Goal: Information Seeking & Learning: Find specific page/section

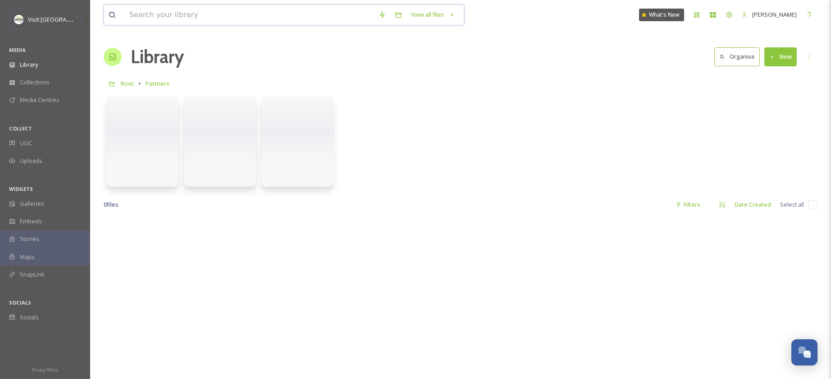
click at [221, 22] on input at bounding box center [249, 15] width 249 height 20
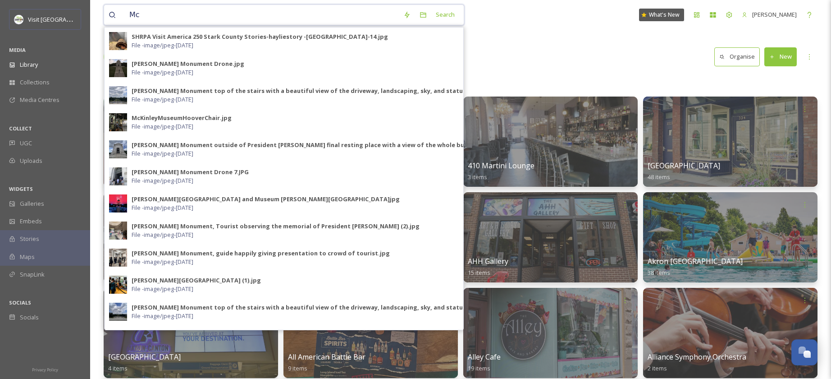
type input "M"
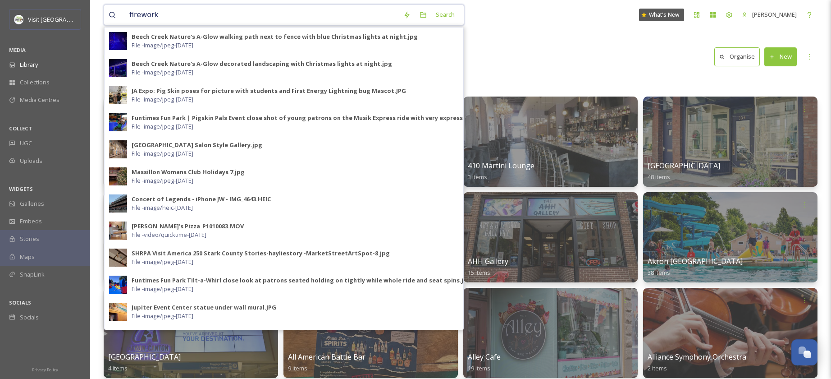
type input "fireworks"
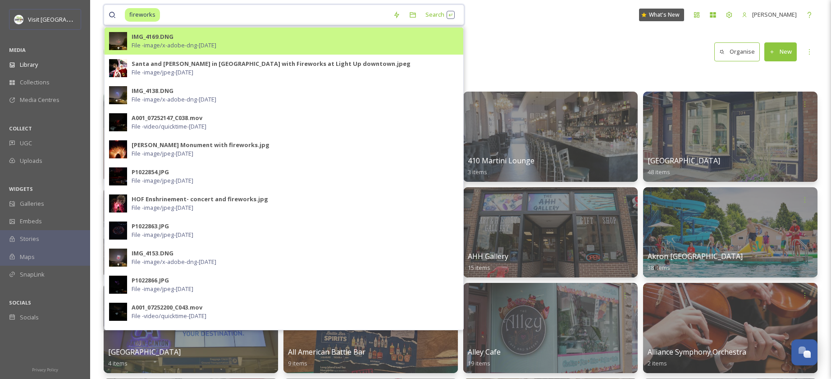
scroll to position [6, 0]
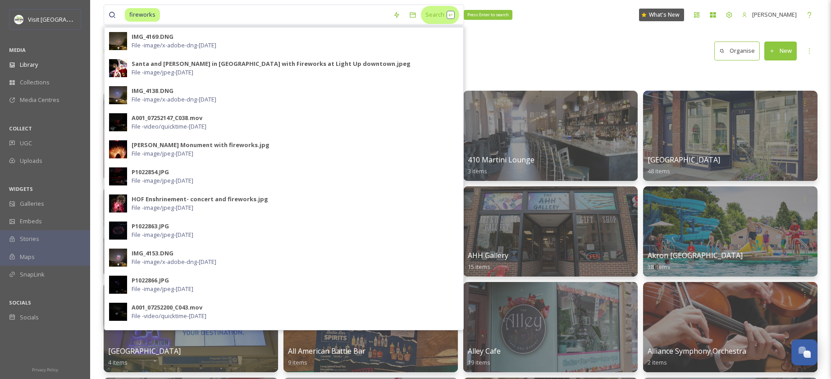
click at [433, 16] on div "Search Press Enter to search" at bounding box center [440, 15] width 38 height 18
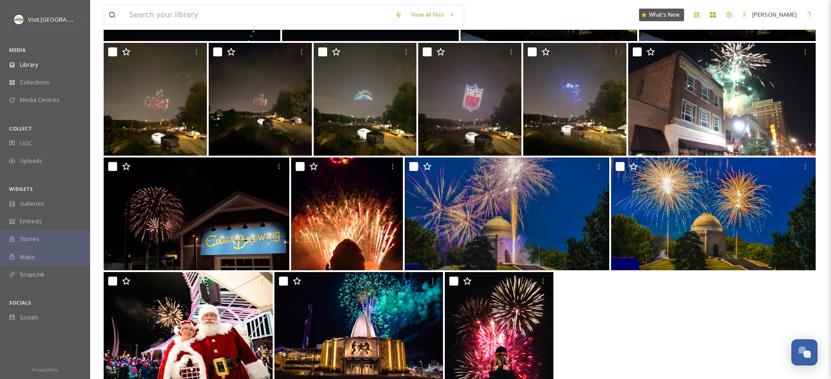
scroll to position [429, 0]
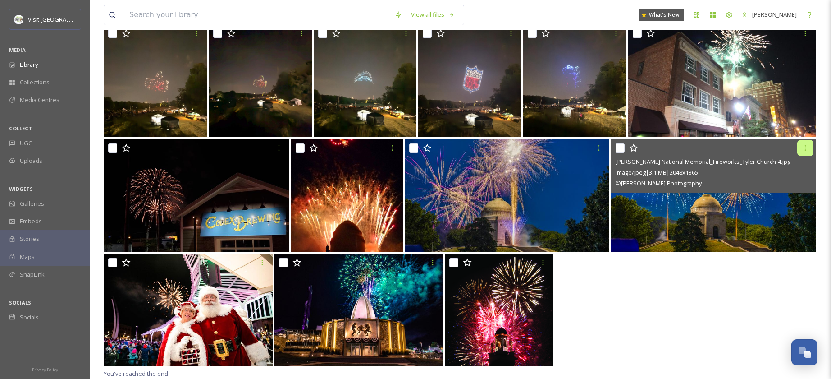
click at [807, 151] on div at bounding box center [805, 148] width 16 height 16
click at [658, 223] on img at bounding box center [713, 195] width 205 height 113
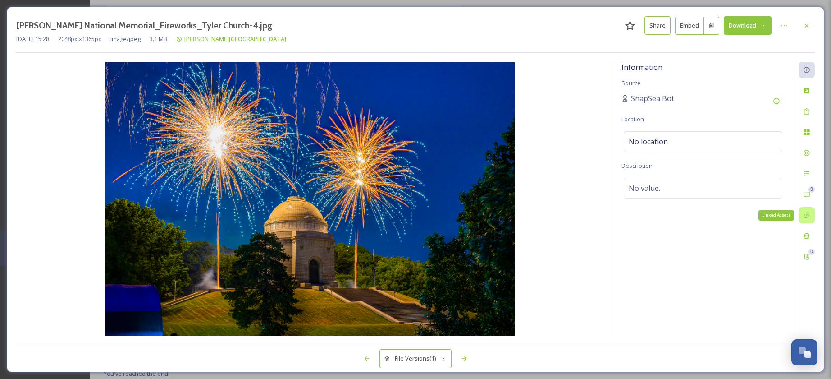
click at [810, 218] on icon at bounding box center [806, 214] width 7 height 7
click at [658, 27] on button "Share" at bounding box center [658, 25] width 26 height 18
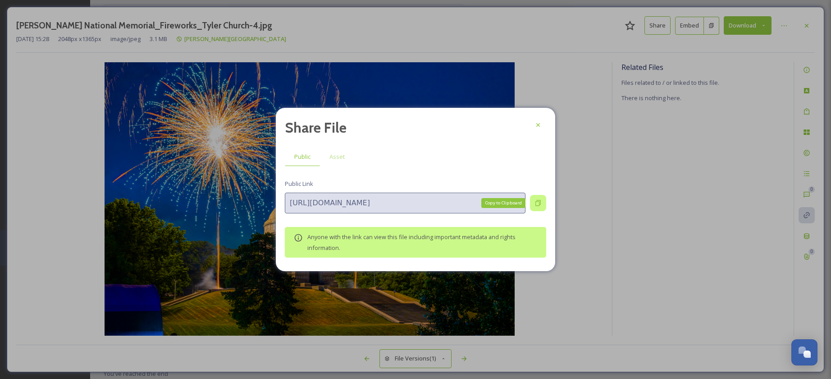
click at [537, 203] on icon at bounding box center [538, 202] width 7 height 7
click at [539, 125] on icon at bounding box center [538, 124] width 7 height 7
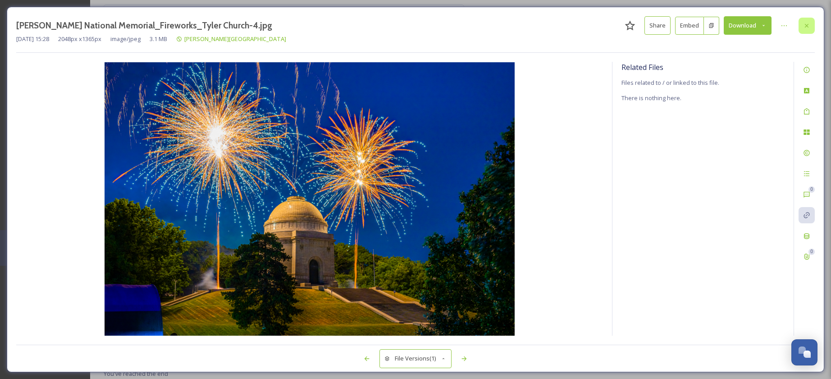
click at [807, 27] on icon at bounding box center [807, 25] width 4 height 4
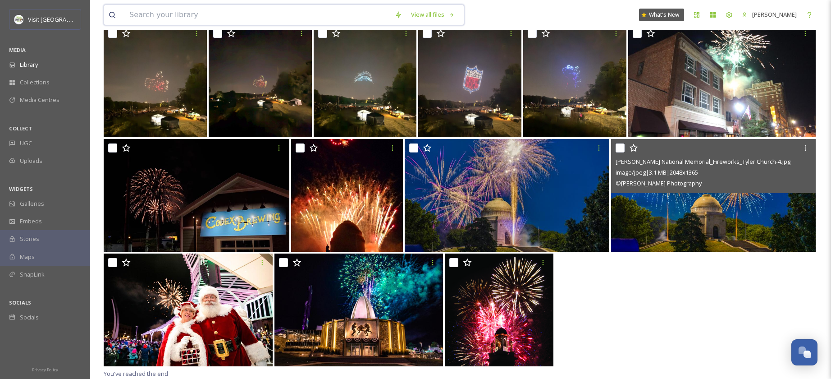
click at [256, 10] on input at bounding box center [257, 15] width 265 height 20
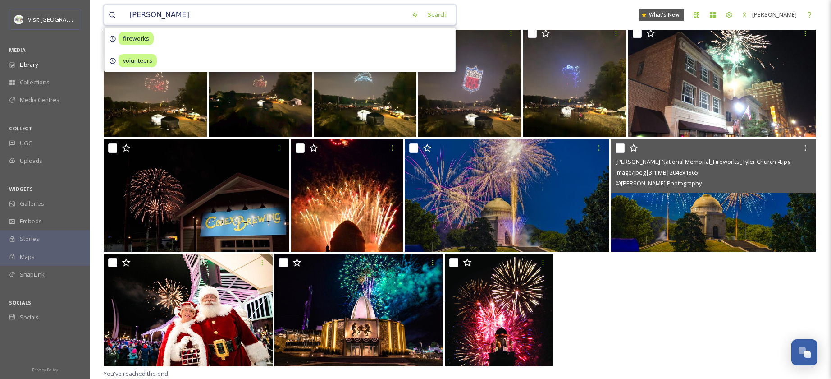
type input "taggarts"
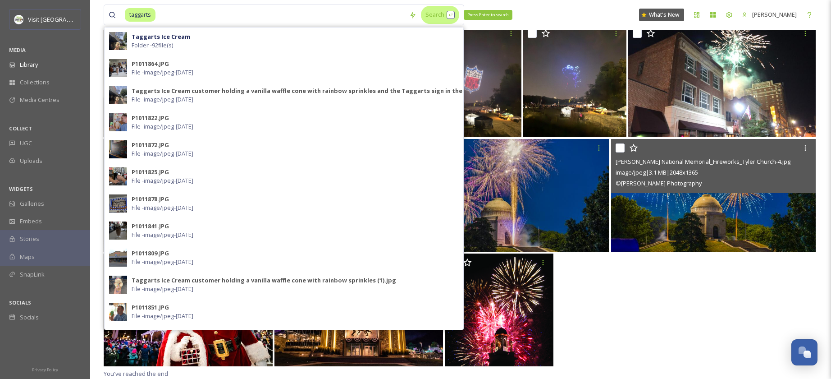
click at [438, 17] on div "Search Press Enter to search" at bounding box center [440, 15] width 38 height 18
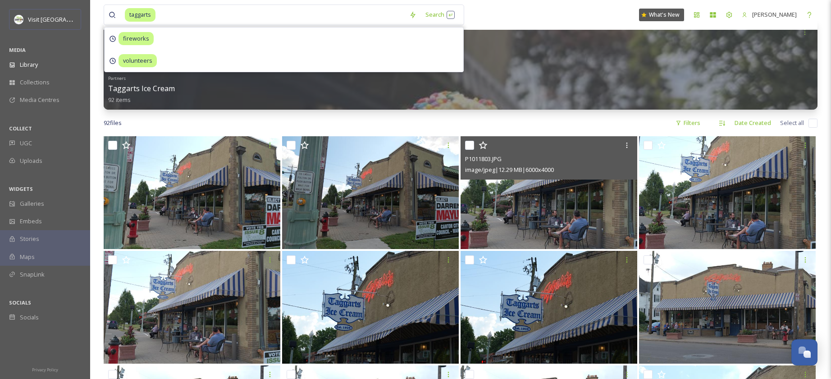
scroll to position [50, 0]
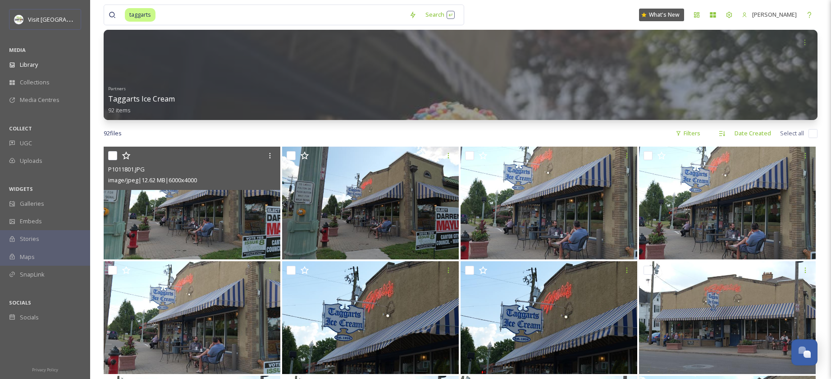
click at [225, 224] on img at bounding box center [192, 202] width 177 height 113
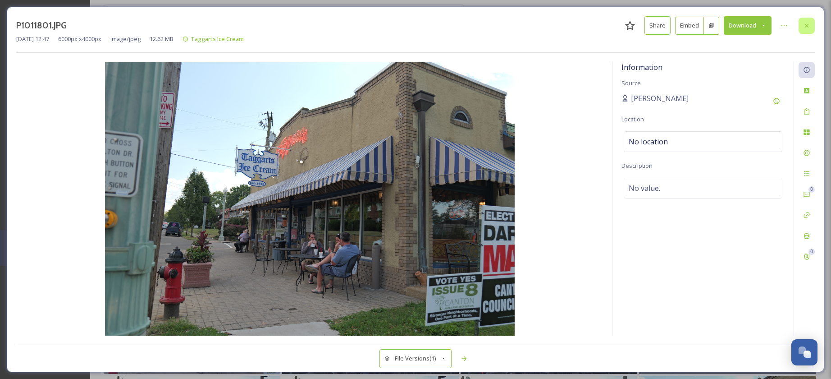
click at [810, 29] on div at bounding box center [807, 26] width 16 height 16
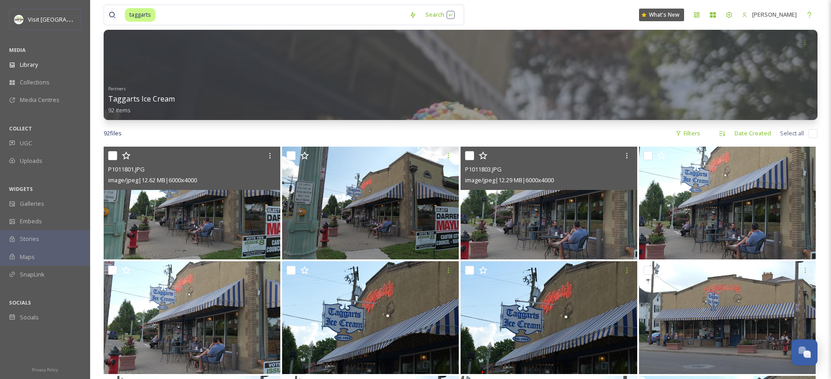
click at [535, 214] on img at bounding box center [549, 202] width 177 height 113
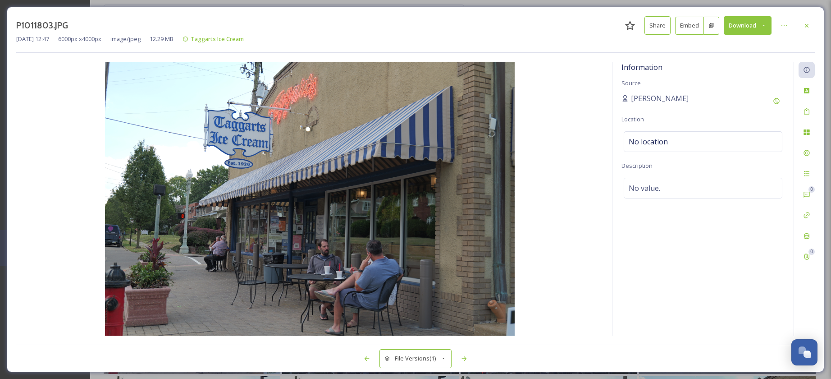
click at [656, 27] on button "Share" at bounding box center [658, 25] width 26 height 18
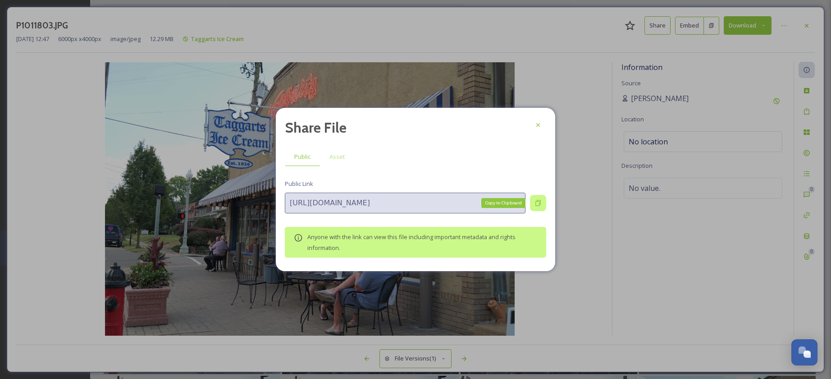
click at [537, 205] on icon at bounding box center [538, 202] width 7 height 7
click at [532, 122] on div at bounding box center [538, 125] width 16 height 16
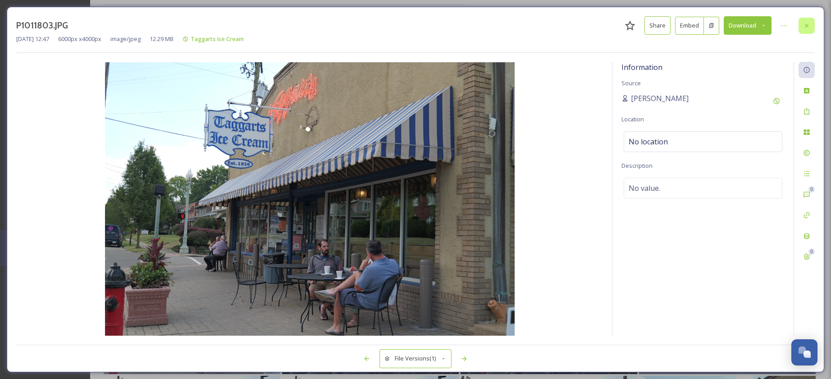
click at [810, 23] on div at bounding box center [807, 26] width 16 height 16
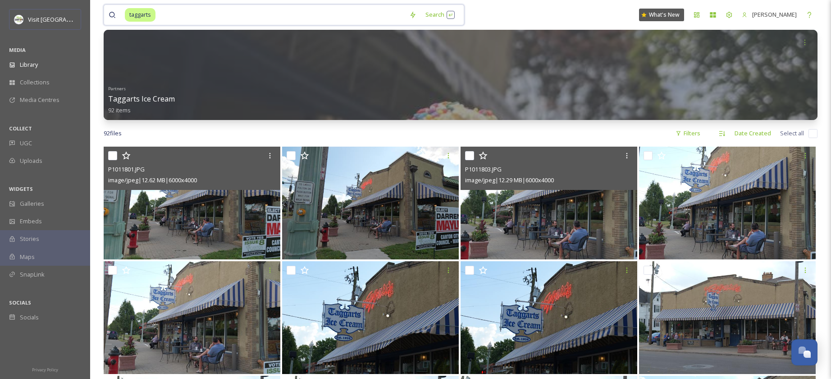
click at [183, 17] on input at bounding box center [280, 15] width 248 height 20
type input "t"
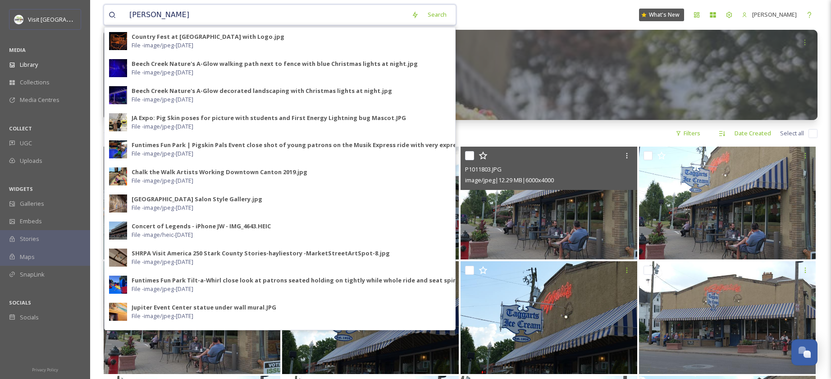
type input "[PERSON_NAME]"
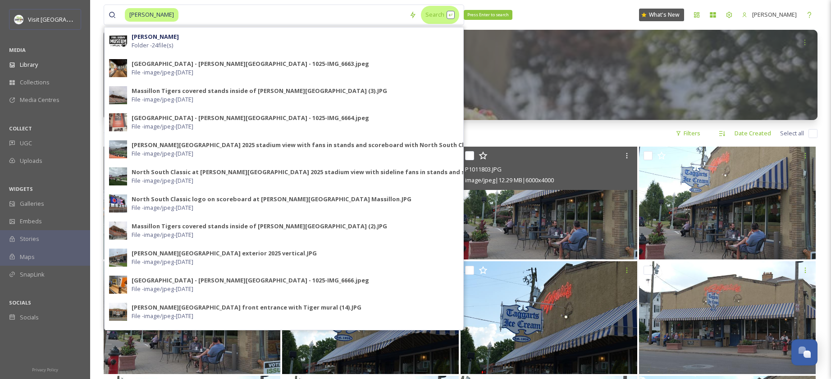
click at [448, 16] on div "Search Press Enter to search" at bounding box center [440, 15] width 38 height 18
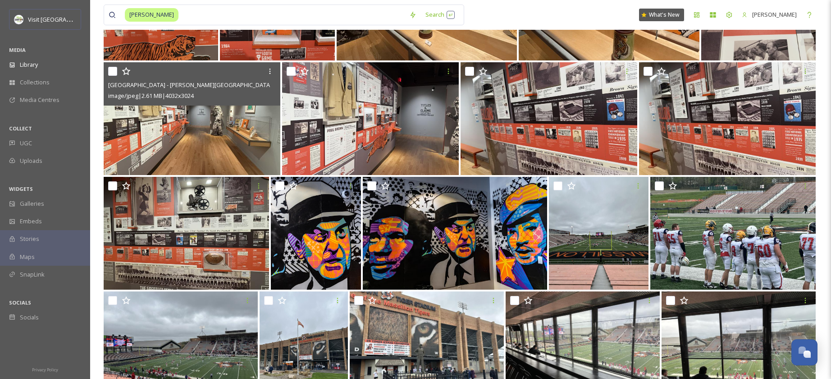
scroll to position [362, 0]
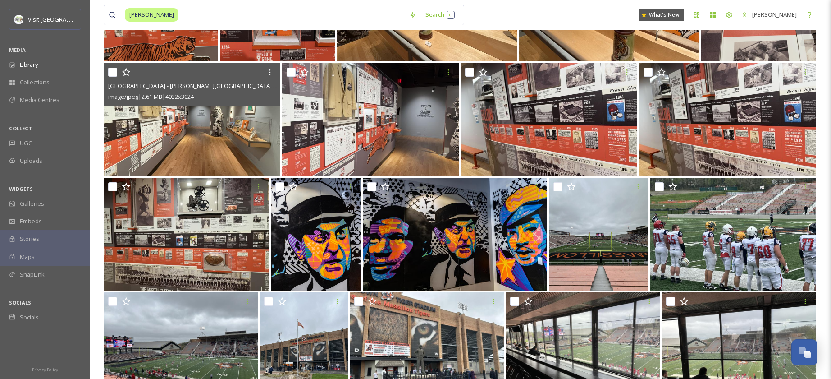
click at [173, 144] on img at bounding box center [192, 119] width 177 height 113
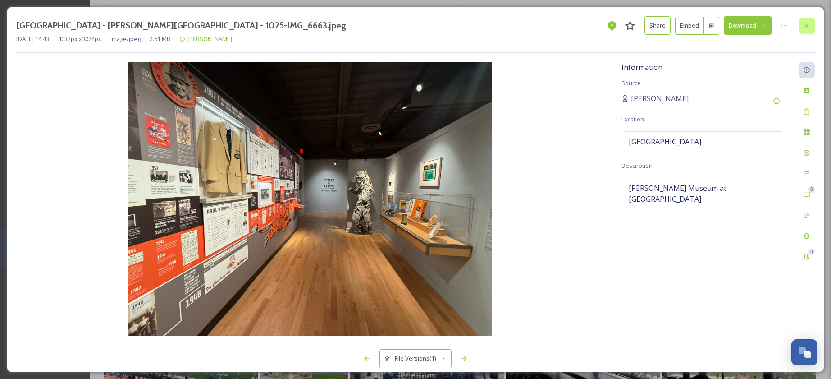
click at [811, 26] on div at bounding box center [807, 26] width 16 height 16
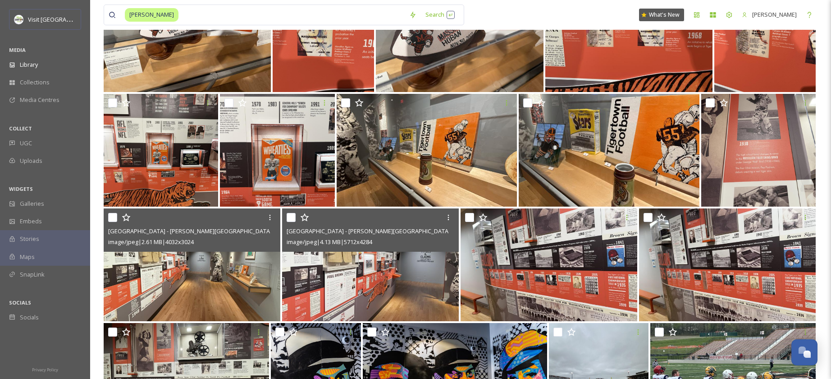
scroll to position [227, 0]
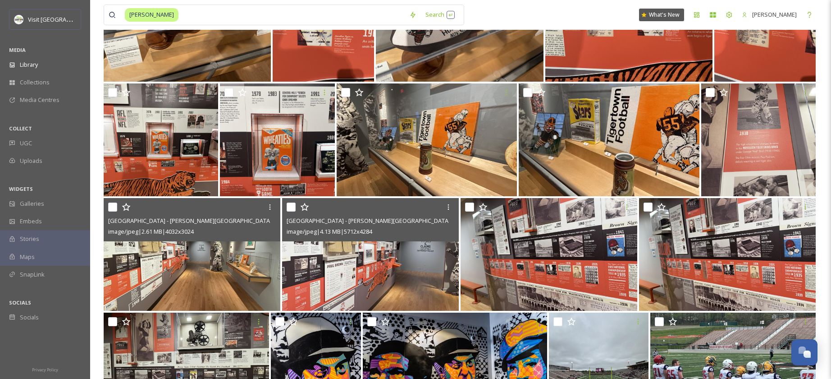
click at [393, 280] on img at bounding box center [370, 254] width 177 height 113
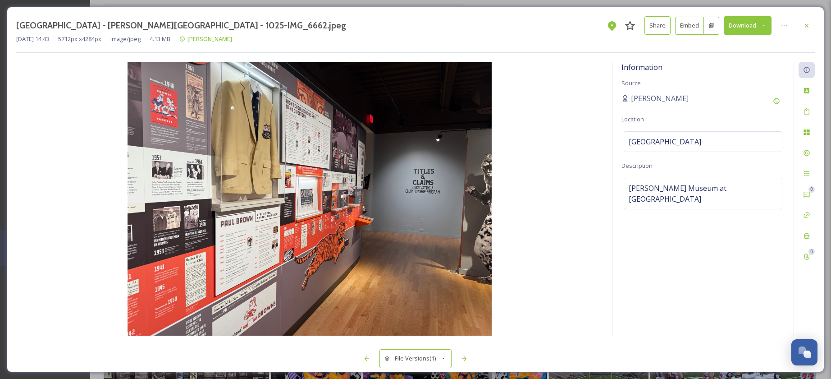
click at [808, 24] on icon at bounding box center [806, 25] width 7 height 7
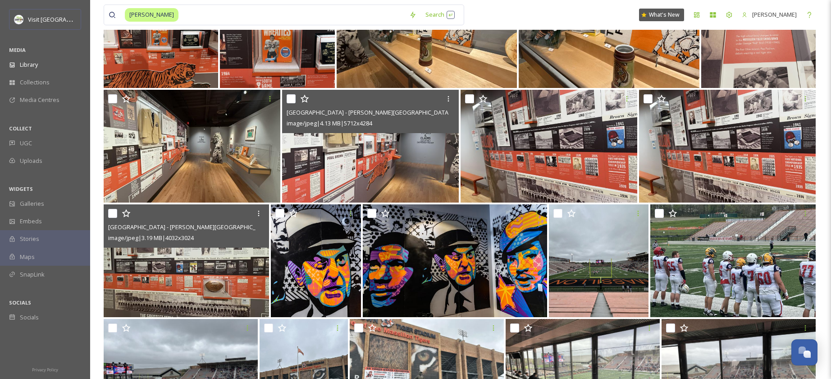
scroll to position [339, 0]
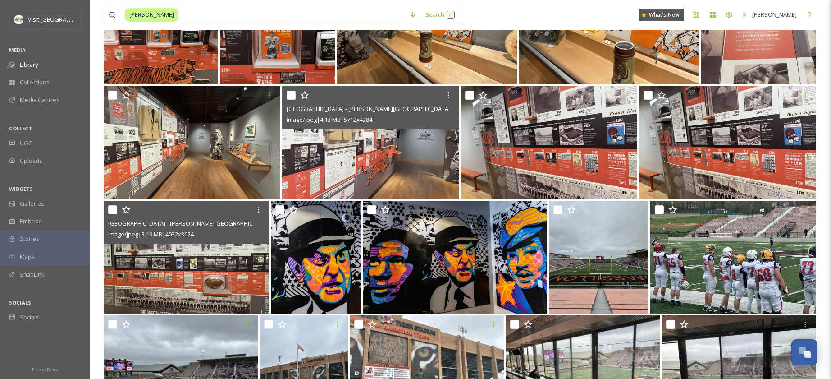
click at [225, 283] on img at bounding box center [186, 257] width 165 height 113
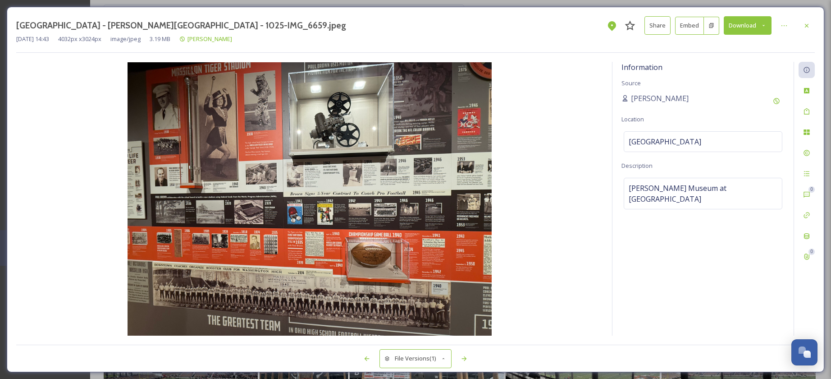
click at [810, 25] on icon at bounding box center [806, 25] width 7 height 7
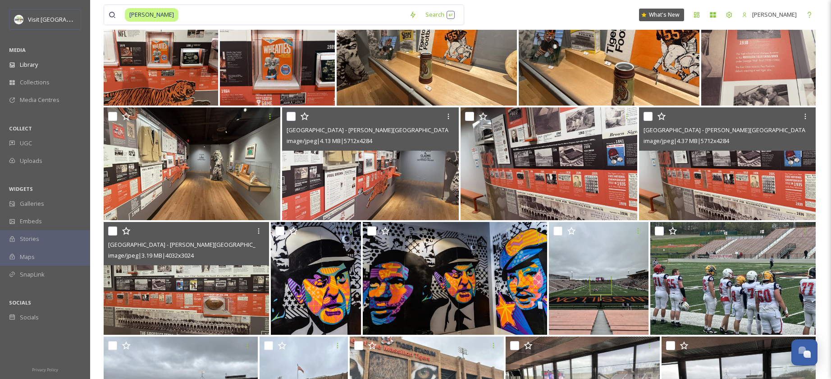
scroll to position [334, 0]
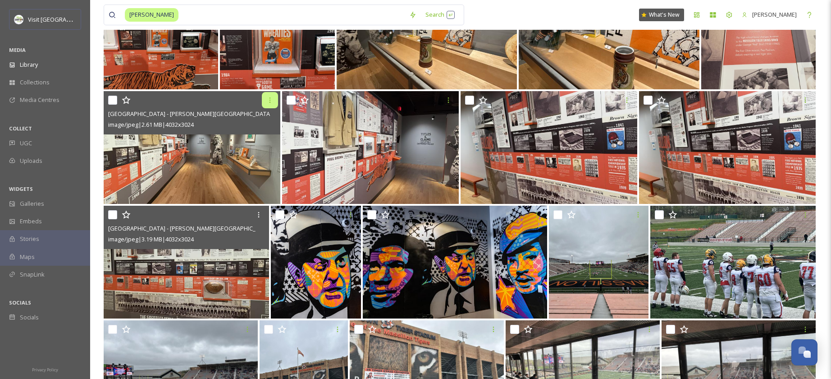
click at [267, 104] on icon at bounding box center [269, 99] width 7 height 7
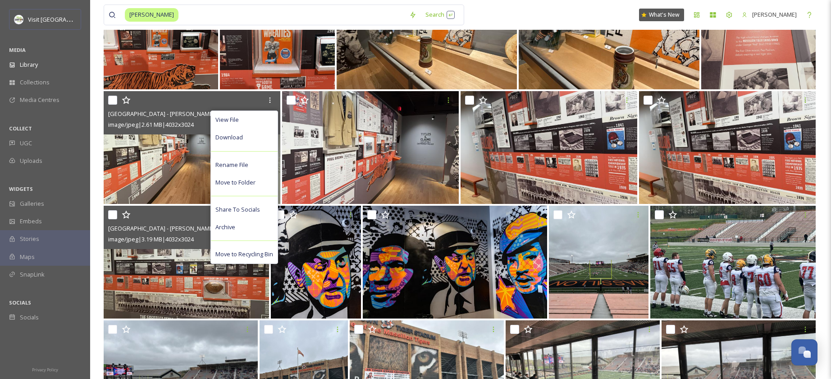
click at [160, 164] on img at bounding box center [192, 147] width 177 height 113
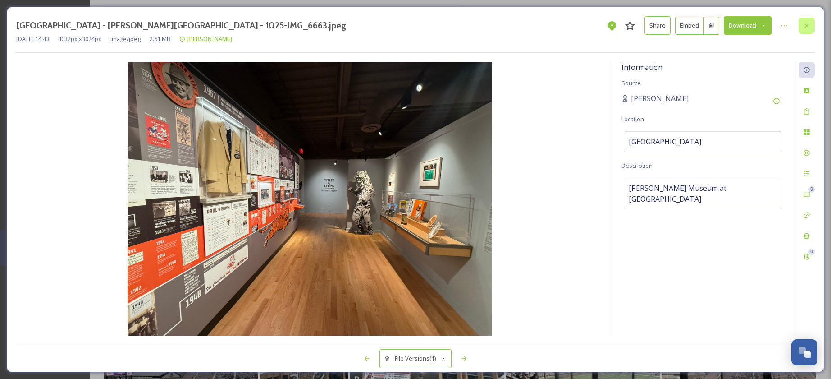
click at [809, 27] on icon at bounding box center [806, 25] width 7 height 7
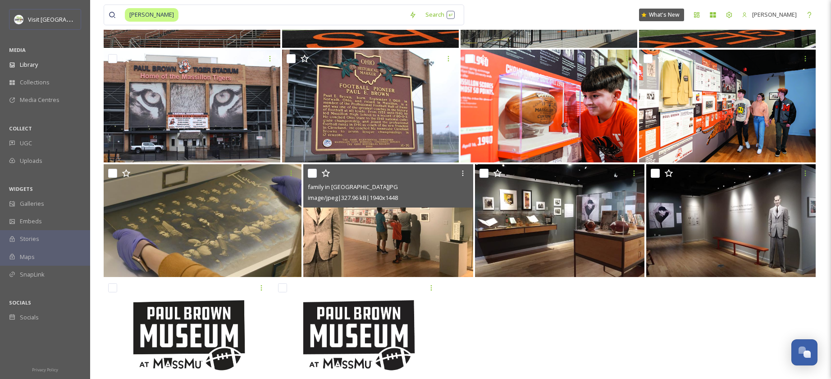
scroll to position [2095, 0]
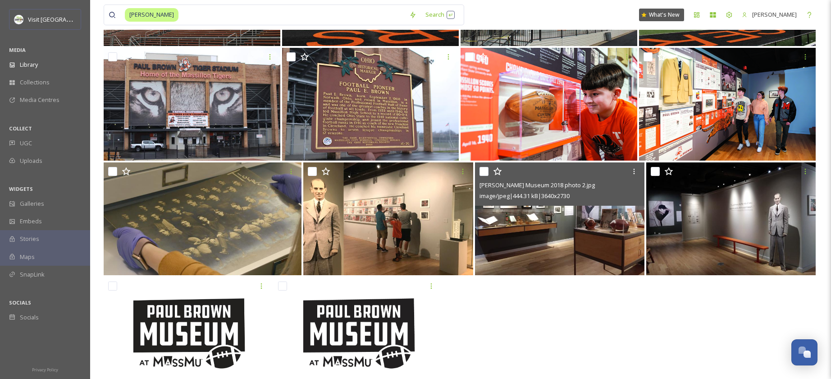
click at [554, 232] on img at bounding box center [559, 218] width 169 height 113
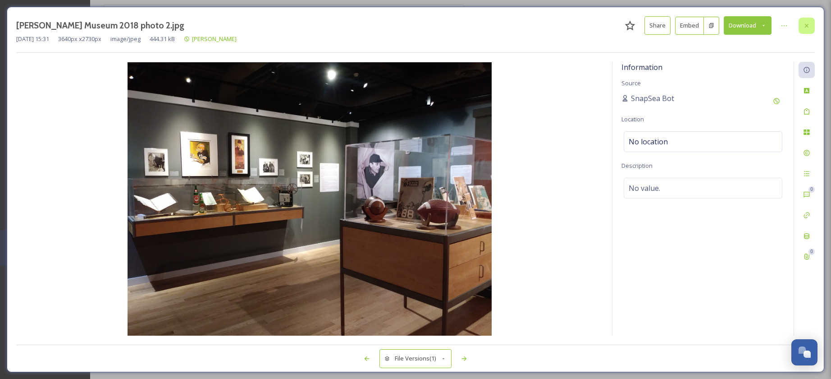
click at [804, 23] on icon at bounding box center [806, 25] width 7 height 7
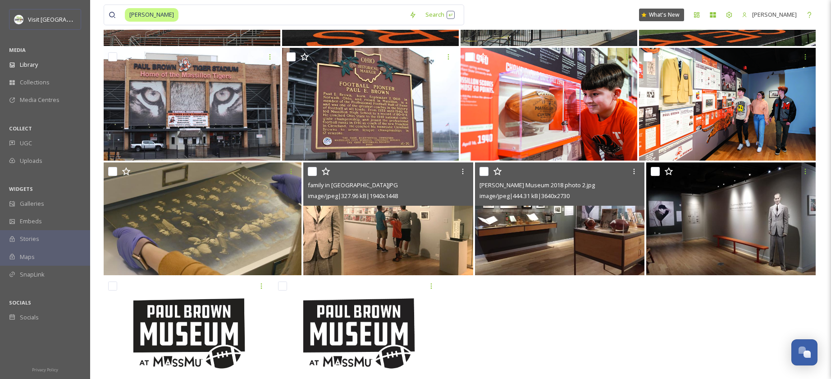
click at [373, 257] on img at bounding box center [388, 218] width 170 height 113
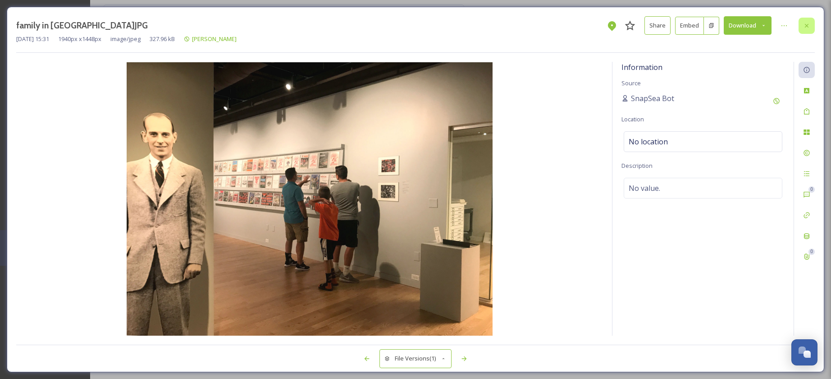
click at [810, 27] on icon at bounding box center [806, 25] width 7 height 7
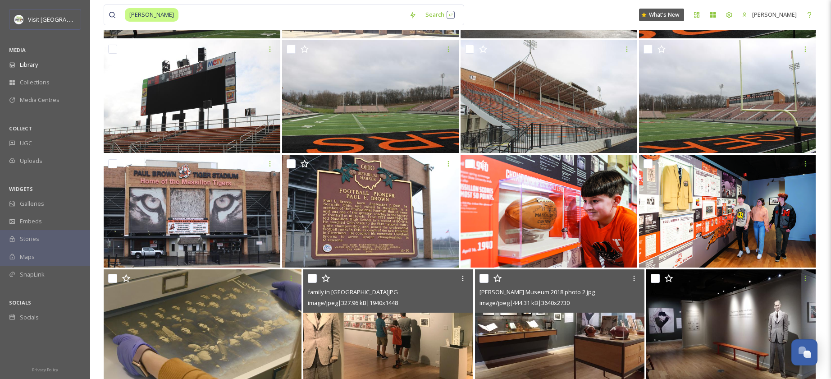
scroll to position [1985, 0]
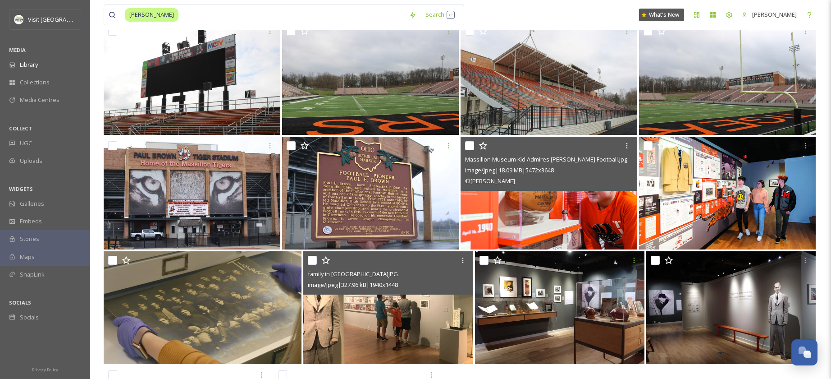
click at [588, 225] on img at bounding box center [549, 193] width 177 height 113
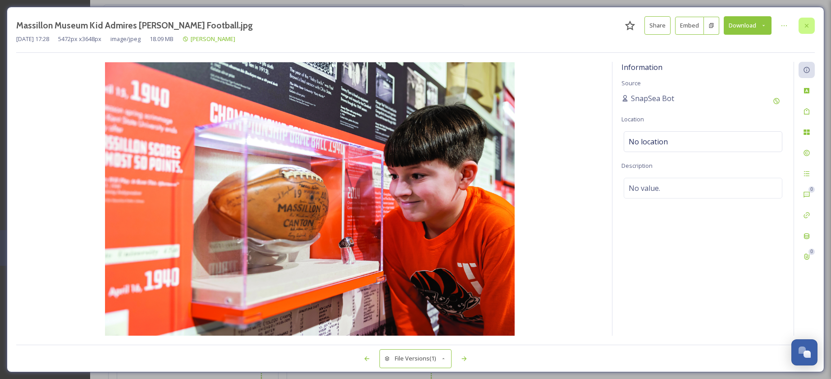
click at [810, 28] on icon at bounding box center [806, 25] width 7 height 7
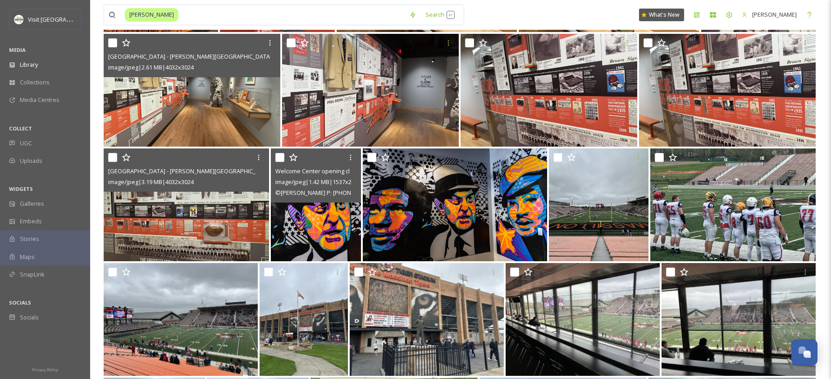
scroll to position [390, 0]
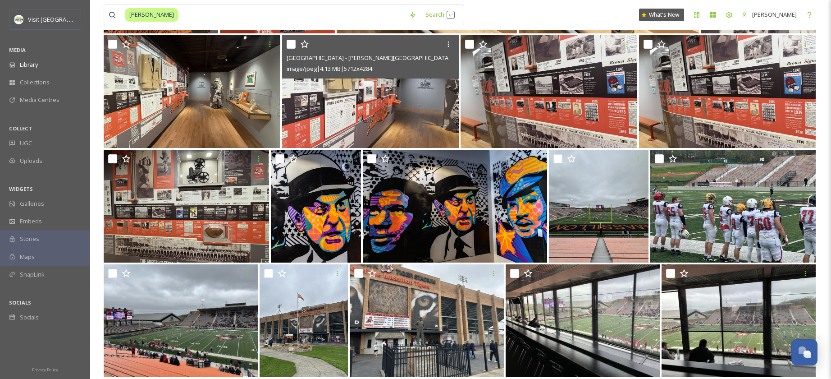
click at [388, 125] on img at bounding box center [370, 91] width 177 height 113
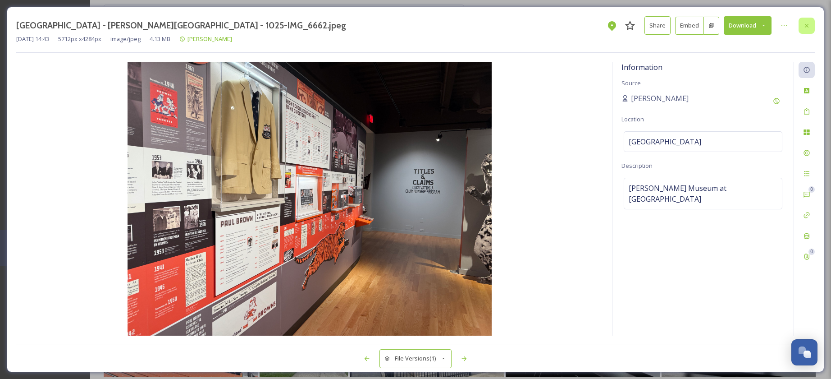
click at [803, 23] on icon at bounding box center [806, 25] width 7 height 7
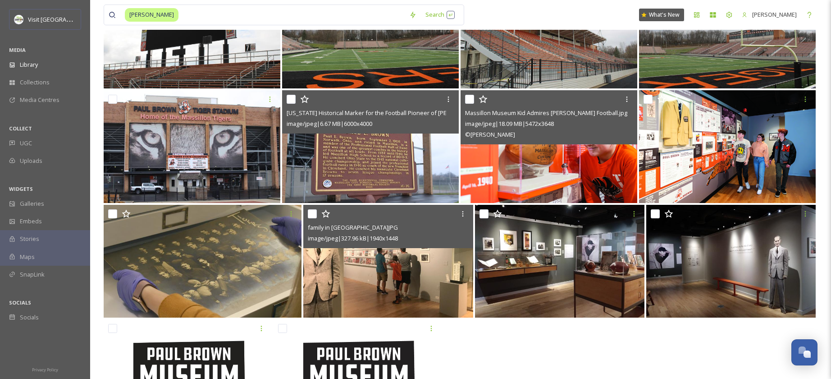
scroll to position [2122, 0]
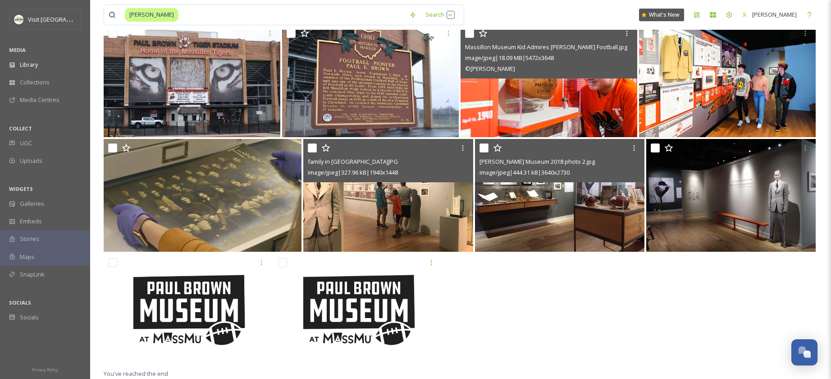
click at [546, 212] on img at bounding box center [559, 195] width 169 height 113
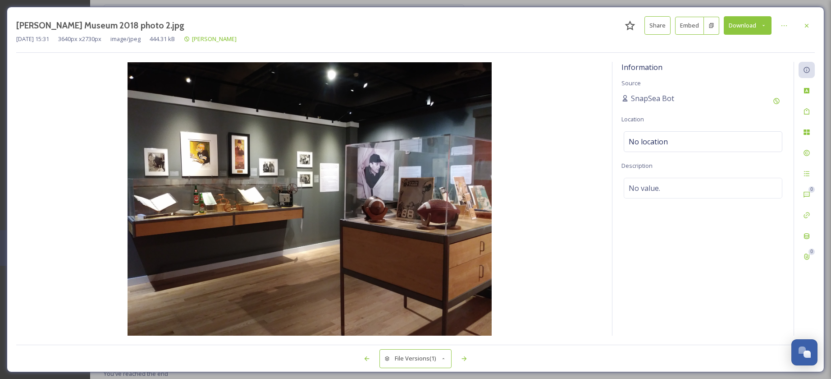
click at [654, 26] on button "Share" at bounding box center [658, 25] width 26 height 18
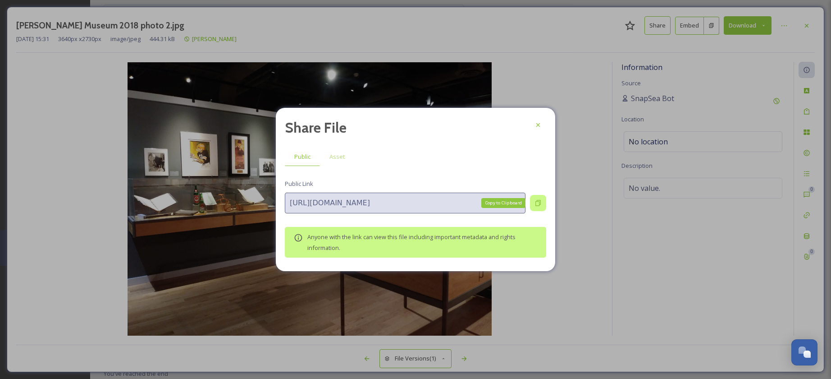
click at [545, 207] on div "Copy to Clipboard" at bounding box center [538, 203] width 16 height 16
drag, startPoint x: 543, startPoint y: 124, endPoint x: 633, endPoint y: 91, distance: 96.0
click at [546, 123] on div at bounding box center [538, 125] width 16 height 16
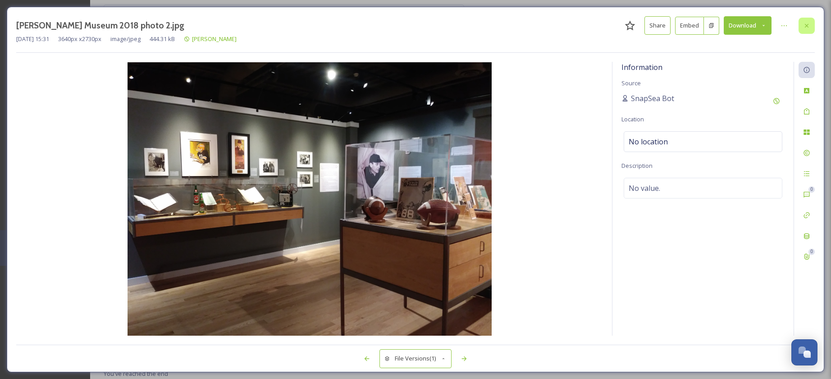
click at [803, 29] on icon at bounding box center [806, 25] width 7 height 7
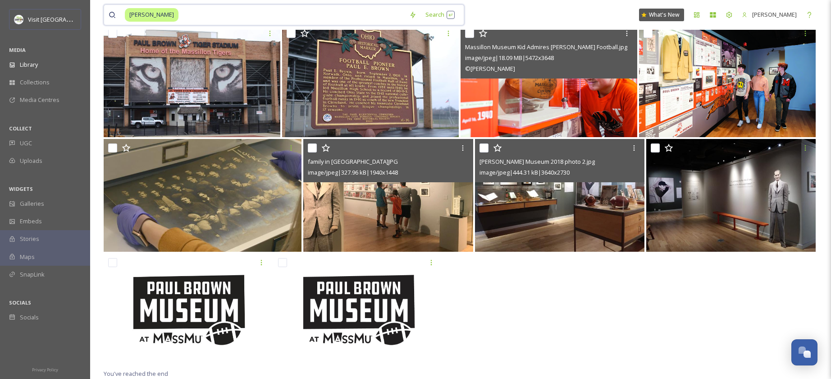
click at [182, 18] on input at bounding box center [291, 15] width 225 height 20
type input "P"
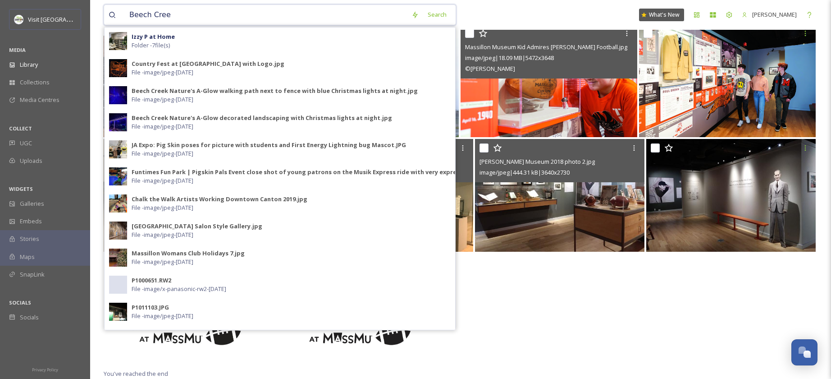
type input "[GEOGRAPHIC_DATA]"
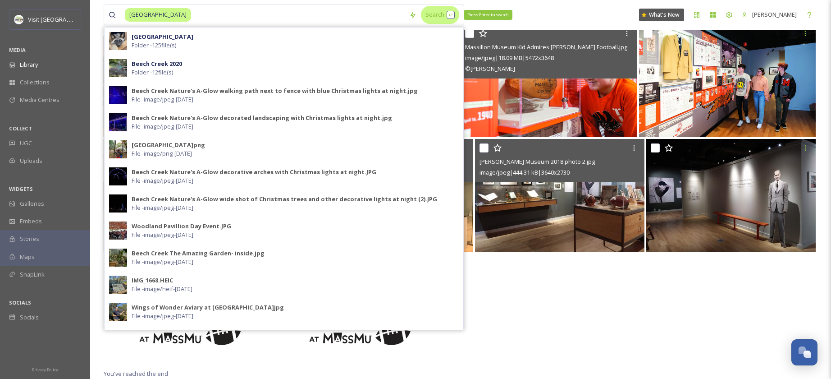
click at [440, 17] on div "Search Press Enter to search" at bounding box center [440, 15] width 38 height 18
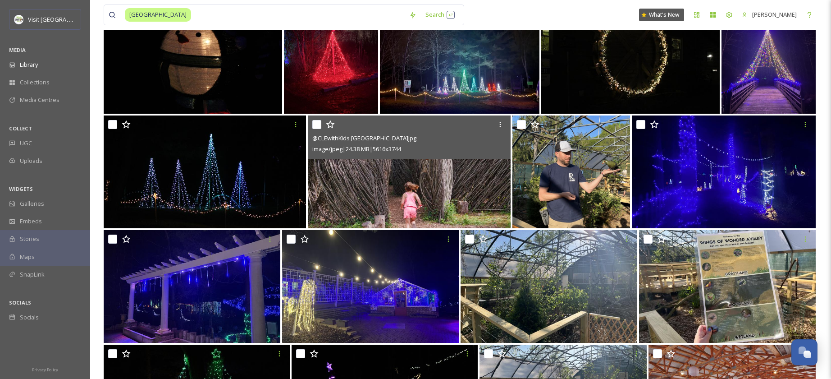
scroll to position [2234, 0]
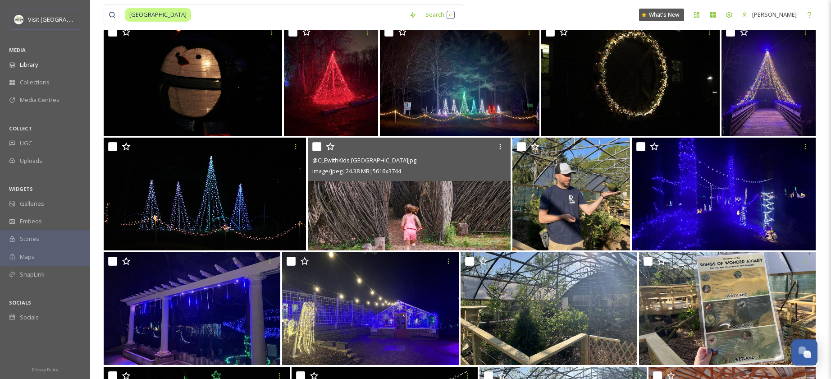
click at [378, 201] on img at bounding box center [409, 193] width 202 height 113
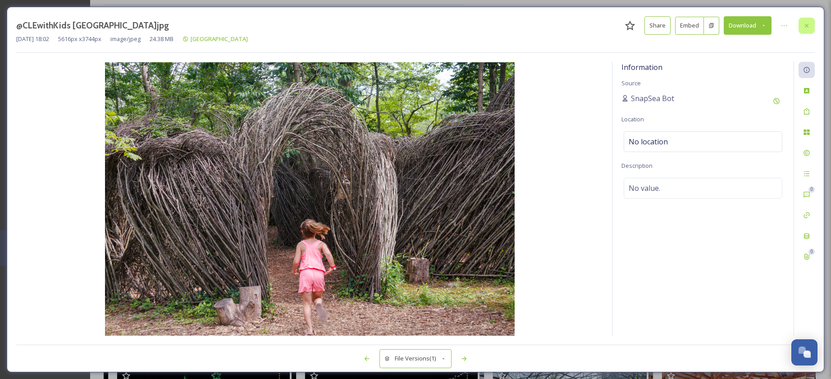
click at [808, 25] on icon at bounding box center [806, 25] width 7 height 7
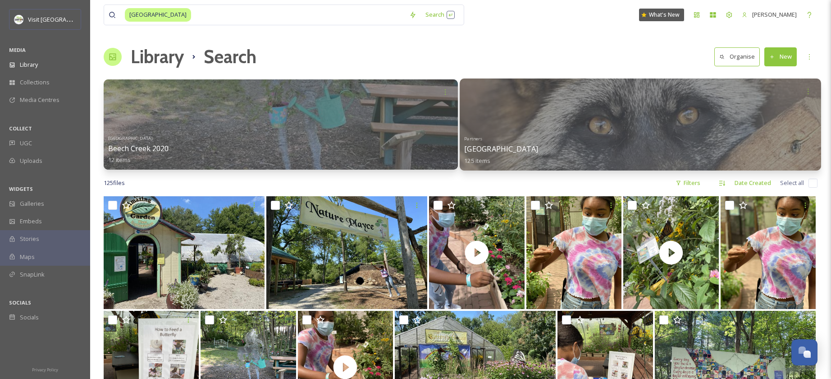
click at [628, 144] on div "Partners [GEOGRAPHIC_DATA] 125 items" at bounding box center [640, 148] width 352 height 33
click at [550, 125] on div at bounding box center [640, 124] width 361 height 92
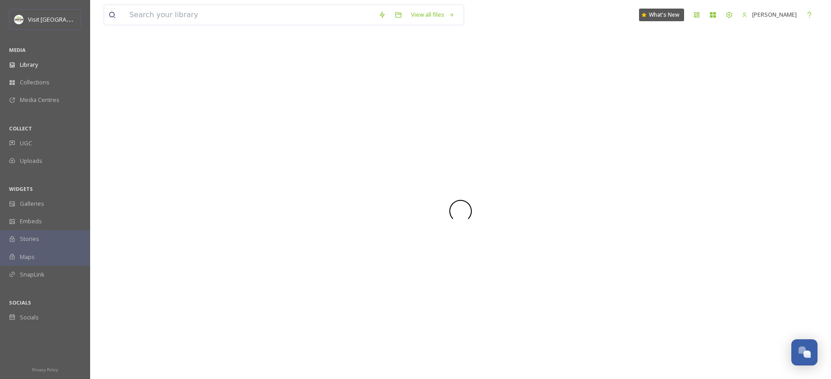
click at [550, 125] on div at bounding box center [461, 210] width 714 height 335
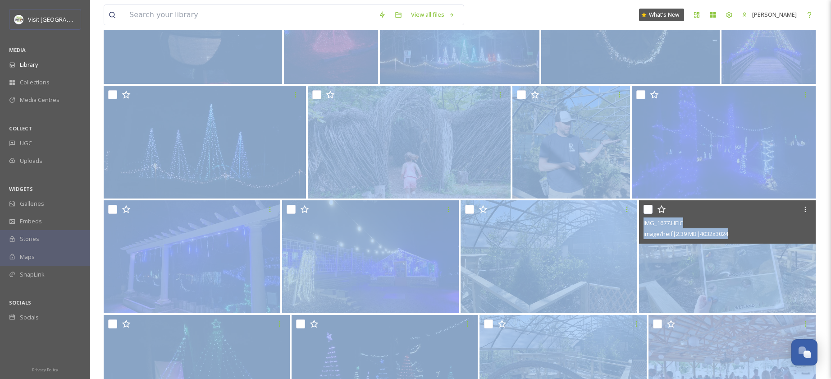
scroll to position [2078, 0]
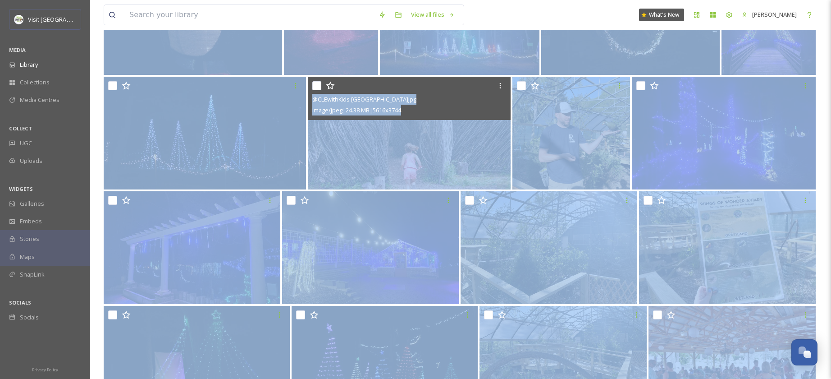
click at [454, 140] on img at bounding box center [409, 133] width 202 height 113
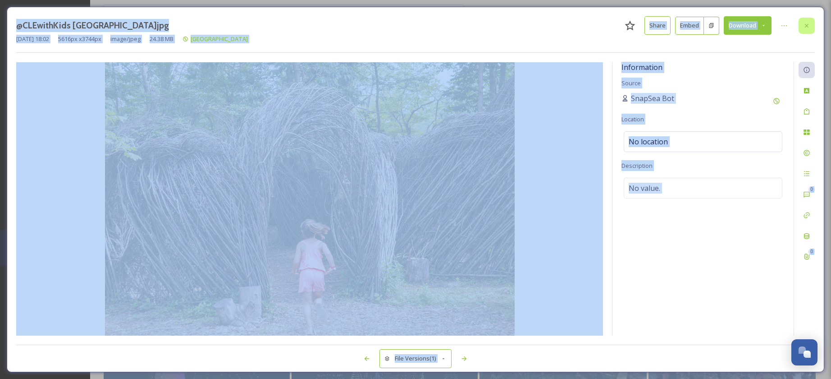
click at [804, 29] on icon at bounding box center [806, 25] width 7 height 7
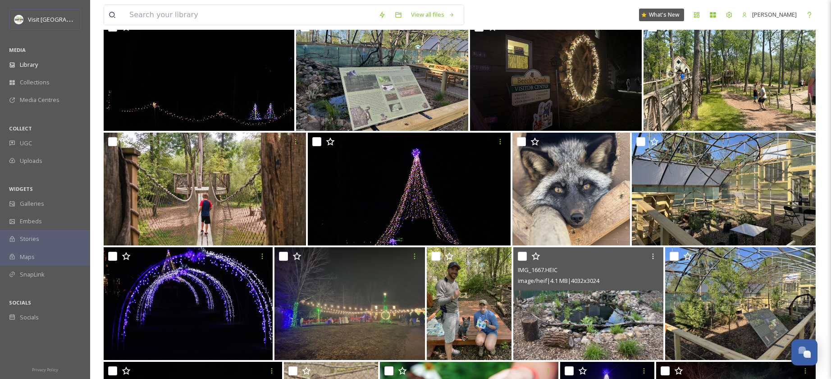
scroll to position [1446, 0]
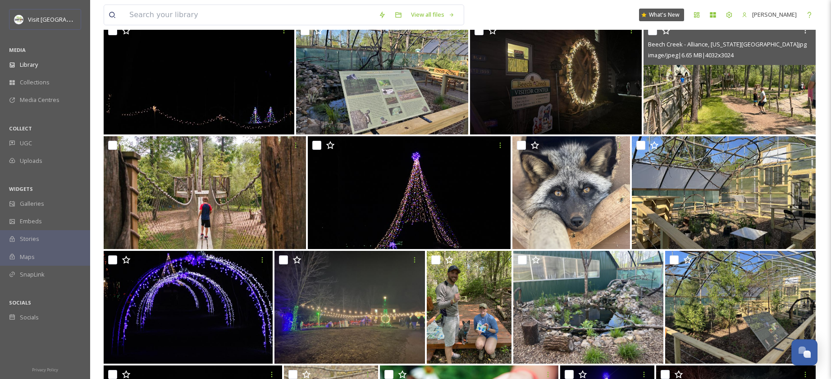
click at [753, 116] on img at bounding box center [730, 78] width 172 height 113
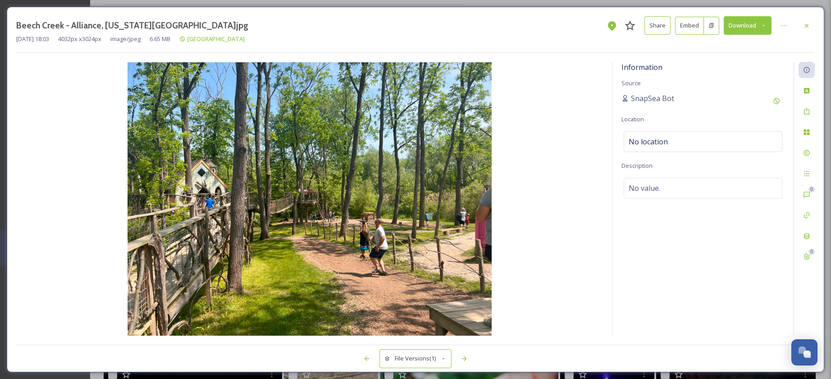
click at [425, 134] on img at bounding box center [309, 198] width 587 height 273
click at [808, 152] on icon at bounding box center [807, 153] width 6 height 6
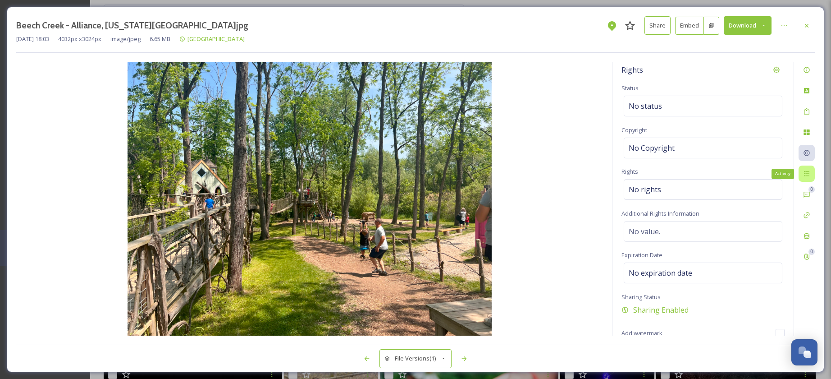
click at [807, 175] on icon at bounding box center [806, 173] width 7 height 7
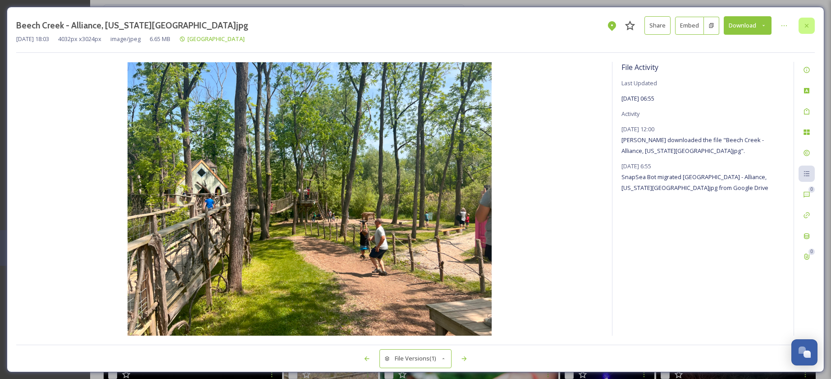
click at [805, 27] on icon at bounding box center [806, 25] width 7 height 7
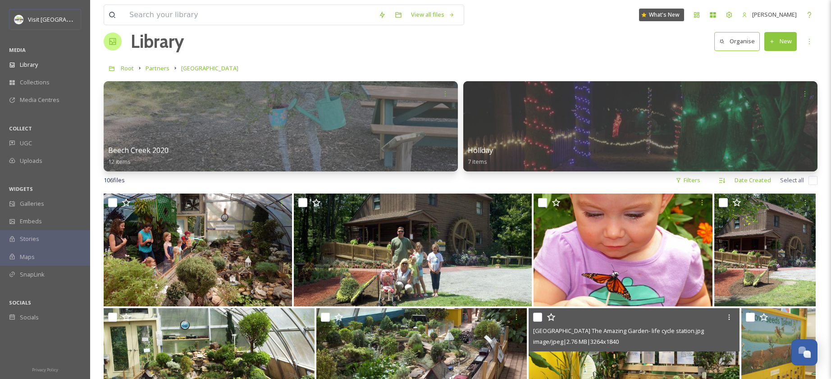
scroll to position [15, 0]
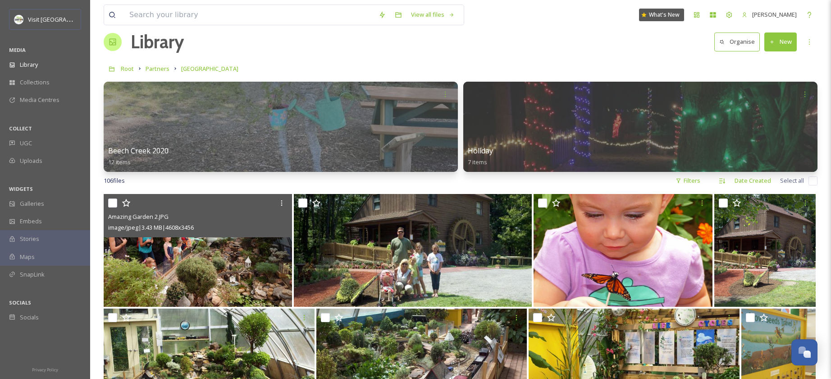
click at [215, 267] on img at bounding box center [198, 250] width 188 height 113
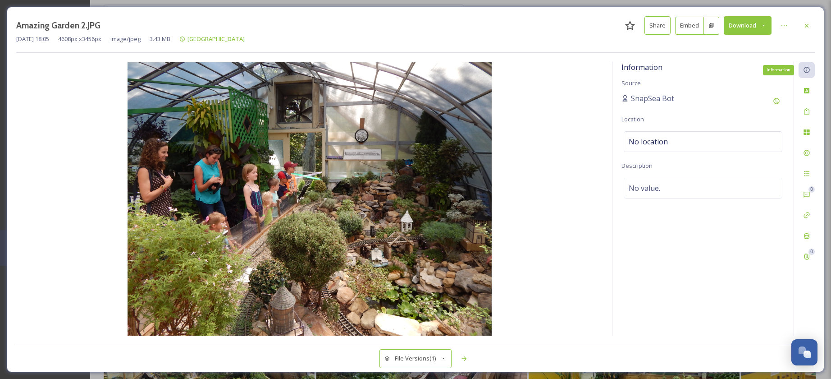
click at [809, 70] on icon at bounding box center [806, 69] width 7 height 7
click at [806, 73] on icon at bounding box center [806, 69] width 7 height 7
click at [808, 70] on icon at bounding box center [806, 69] width 7 height 7
click at [810, 236] on icon at bounding box center [806, 235] width 7 height 7
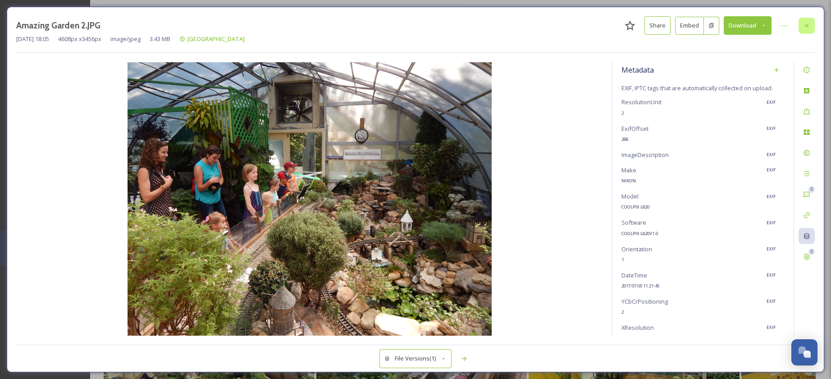
click at [805, 27] on icon at bounding box center [806, 25] width 7 height 7
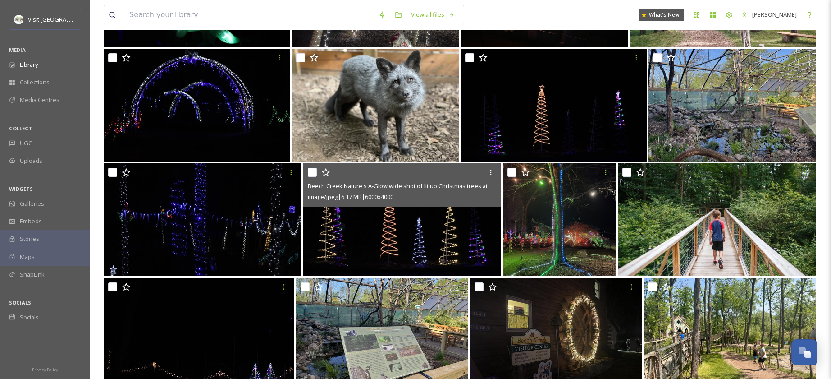
scroll to position [1203, 0]
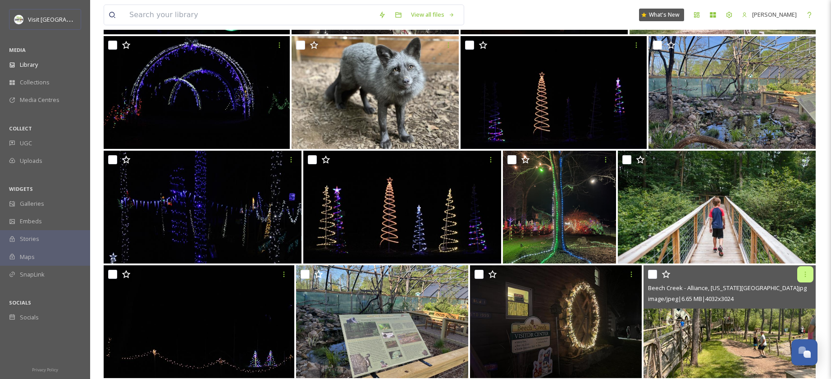
click at [802, 277] on icon at bounding box center [805, 273] width 7 height 7
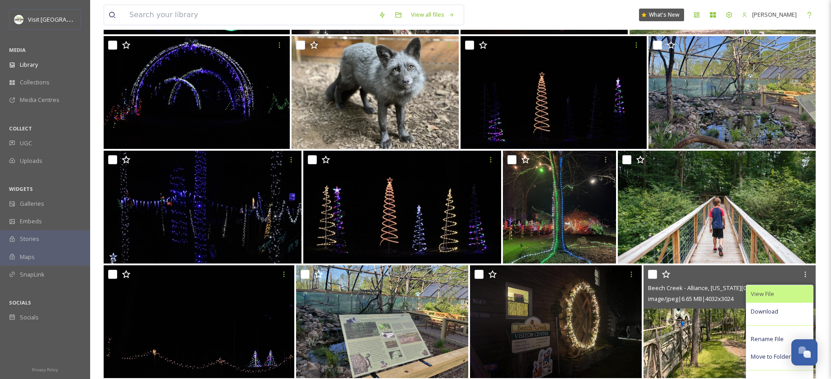
click at [758, 294] on span "View File" at bounding box center [762, 293] width 23 height 9
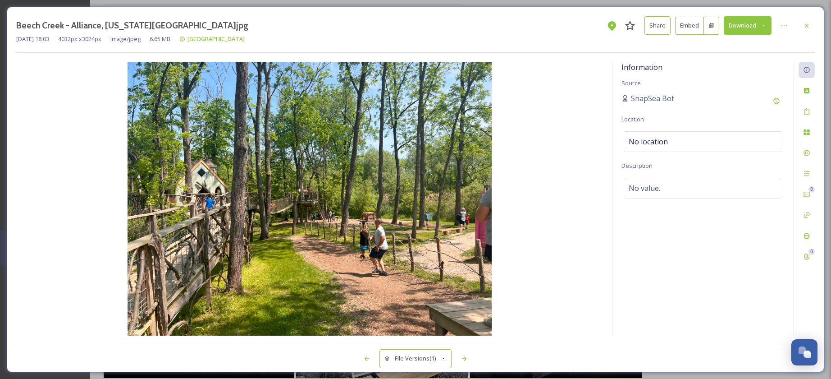
click at [655, 30] on button "Share" at bounding box center [658, 25] width 26 height 18
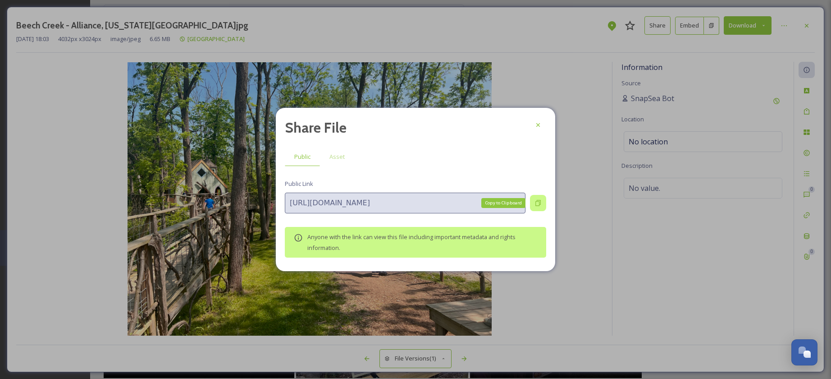
click at [535, 202] on icon at bounding box center [538, 202] width 7 height 7
